Goal: Information Seeking & Learning: Check status

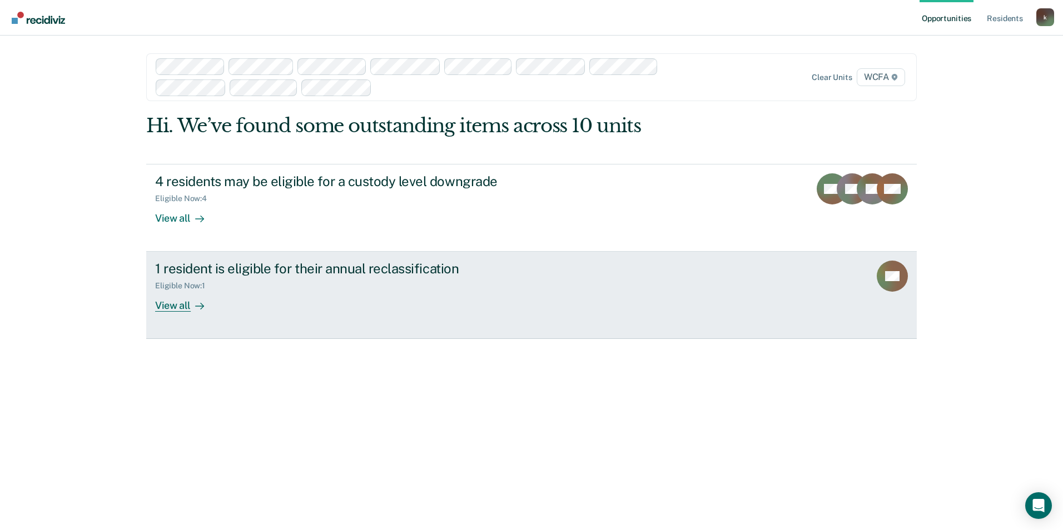
click at [321, 284] on div "Eligible Now : 1" at bounding box center [350, 284] width 390 height 14
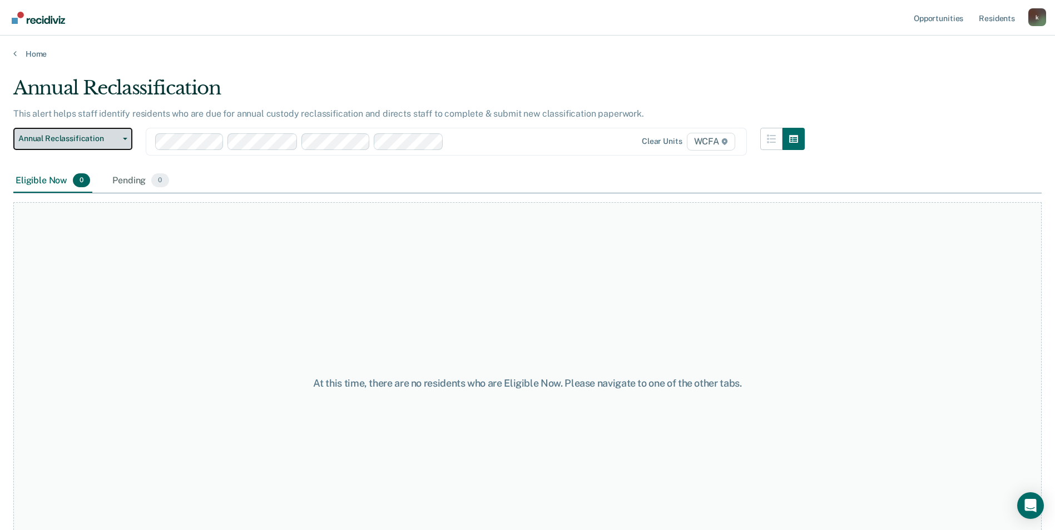
click at [52, 128] on button "Annual Reclassification" at bounding box center [72, 139] width 119 height 22
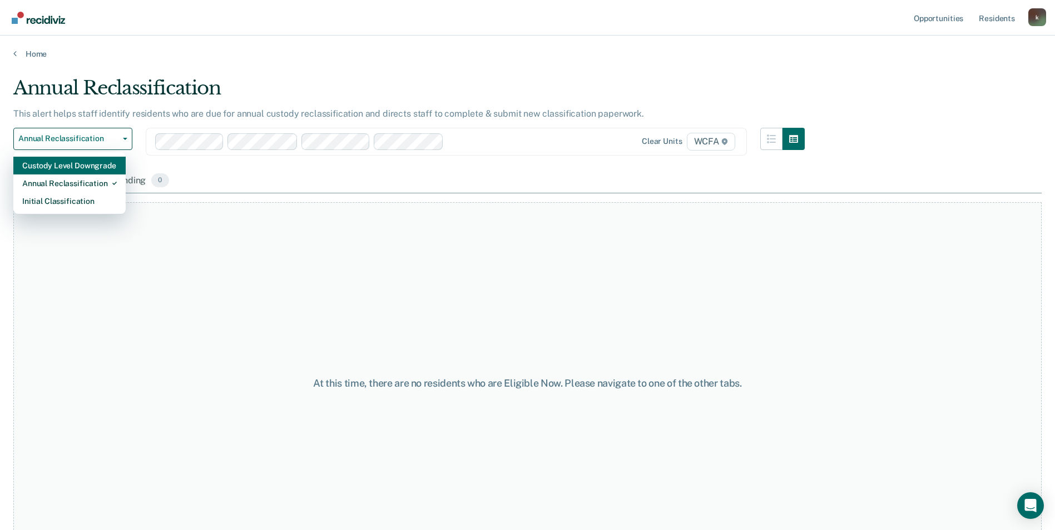
click at [47, 157] on div "Custody Level Downgrade" at bounding box center [69, 166] width 95 height 18
